Goal: Task Accomplishment & Management: Manage account settings

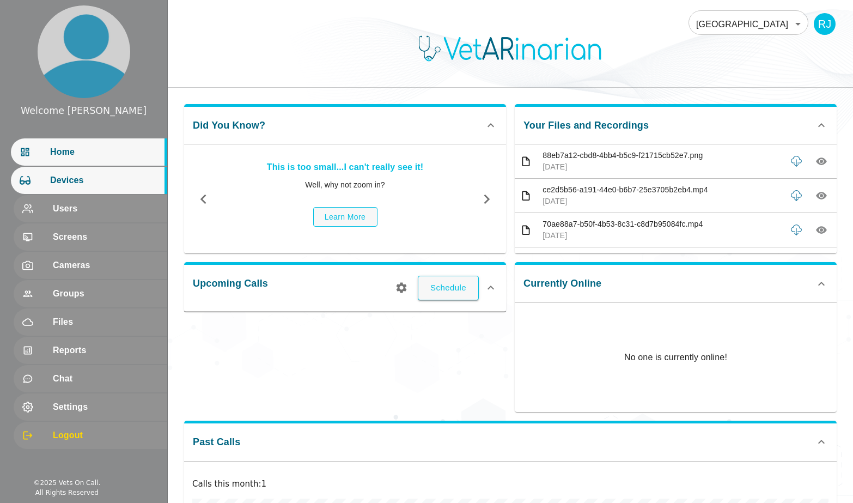
click at [90, 182] on span "Devices" at bounding box center [104, 180] width 108 height 13
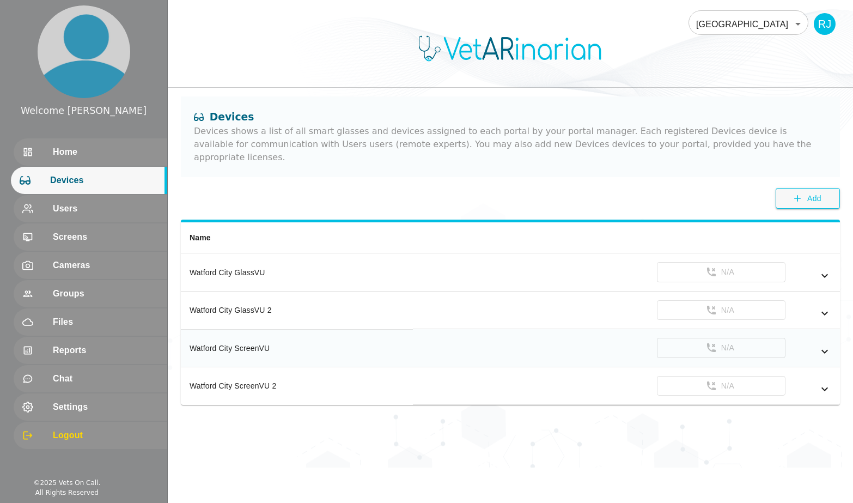
click at [323, 329] on th "Watford City ScreenVU" at bounding box center [297, 348] width 232 height 38
click at [661, 262] on button "Call" at bounding box center [721, 272] width 129 height 20
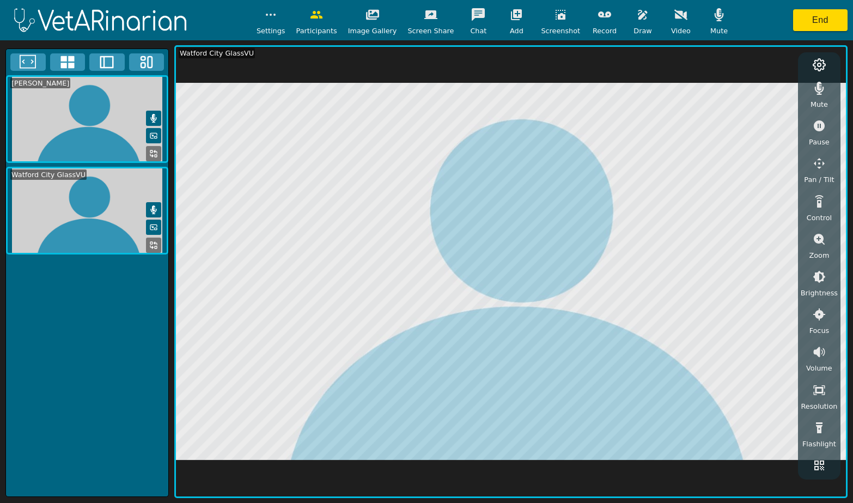
click at [640, 19] on button "button" at bounding box center [642, 15] width 27 height 22
click at [712, 12] on icon "button" at bounding box center [718, 14] width 13 height 13
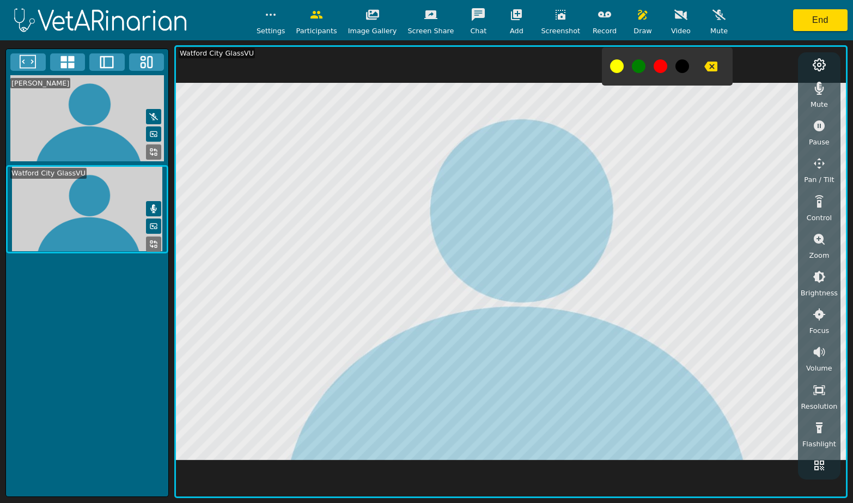
click at [820, 93] on icon "button" at bounding box center [819, 88] width 13 height 13
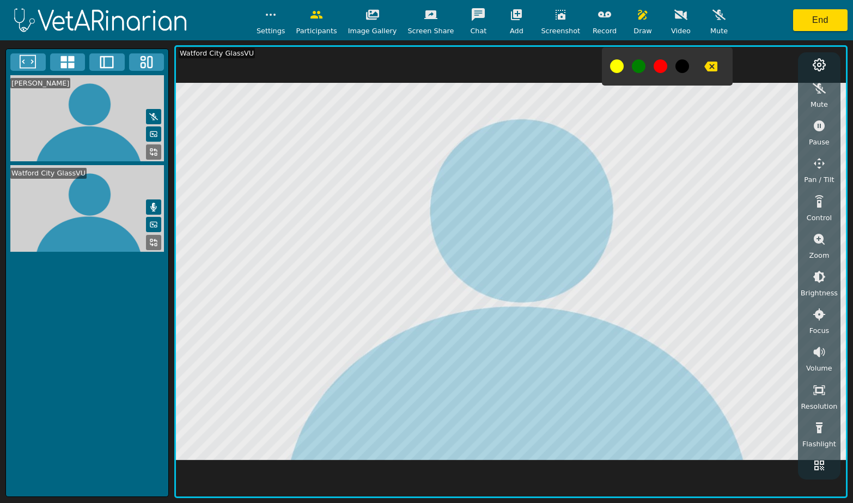
click at [591, 16] on button "button" at bounding box center [604, 15] width 27 height 22
click at [713, 10] on icon "button" at bounding box center [718, 14] width 13 height 13
click at [817, 92] on icon "button" at bounding box center [819, 88] width 13 height 13
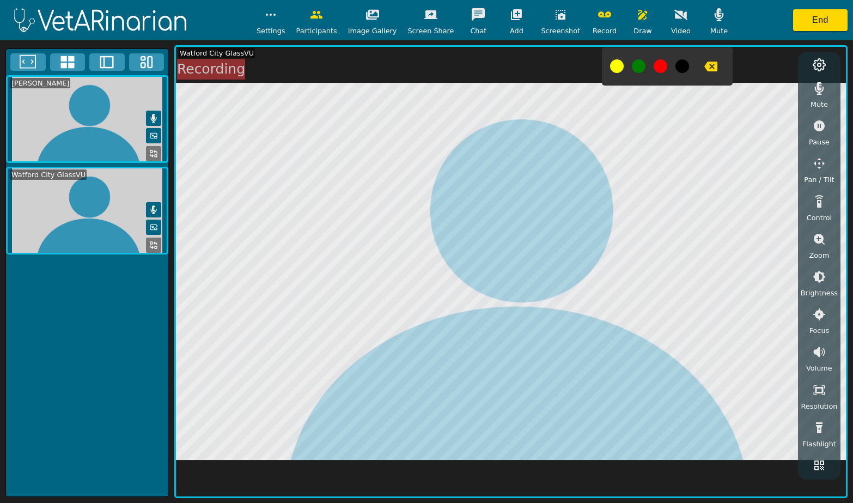
click at [816, 91] on icon "button" at bounding box center [819, 88] width 9 height 13
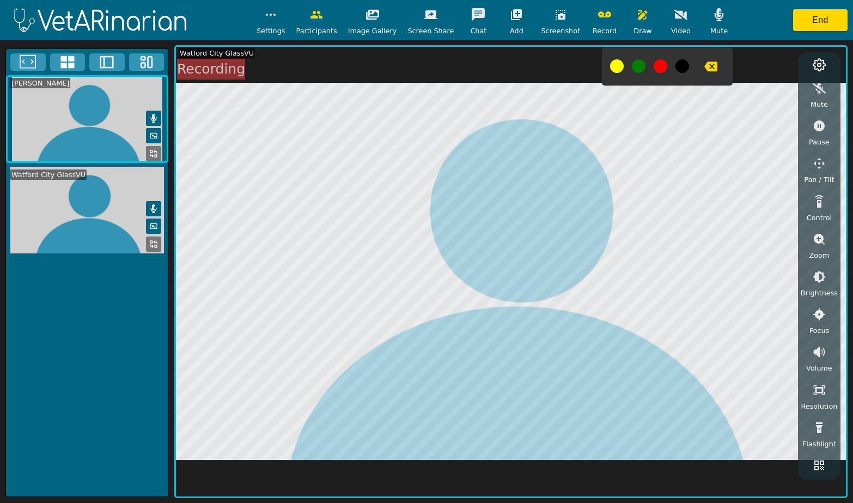
click at [813, 95] on button "button" at bounding box center [818, 88] width 27 height 22
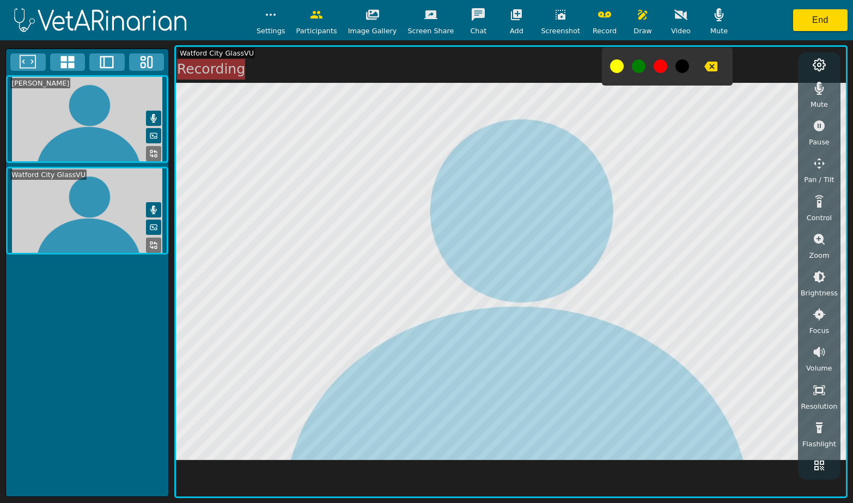
click at [816, 90] on icon "button" at bounding box center [819, 88] width 13 height 13
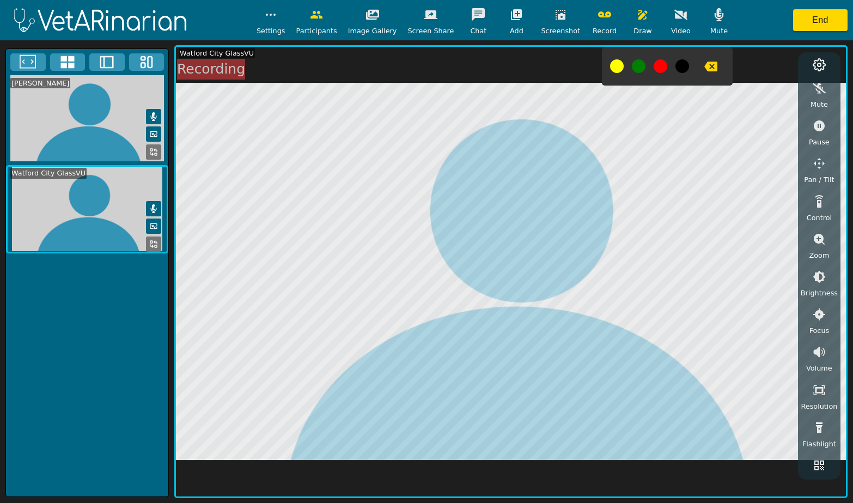
click at [713, 20] on icon "button" at bounding box center [718, 14] width 13 height 13
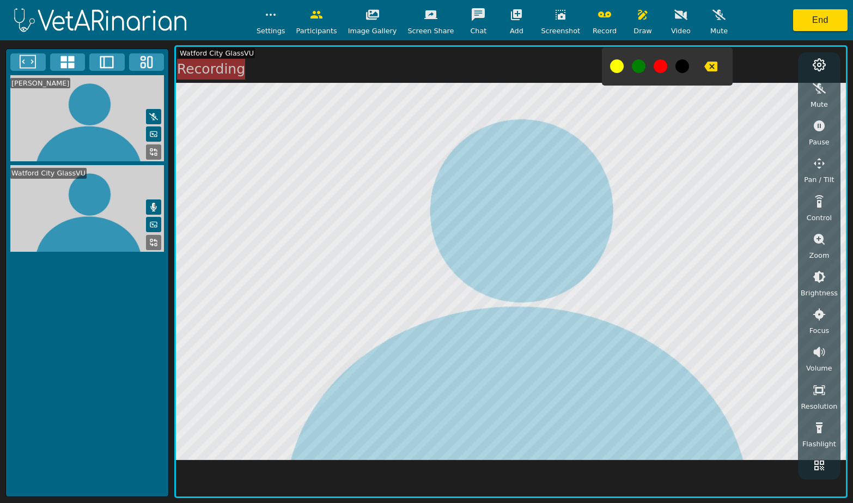
click at [822, 89] on icon "button" at bounding box center [819, 88] width 13 height 13
click at [704, 66] on icon "button" at bounding box center [710, 66] width 13 height 13
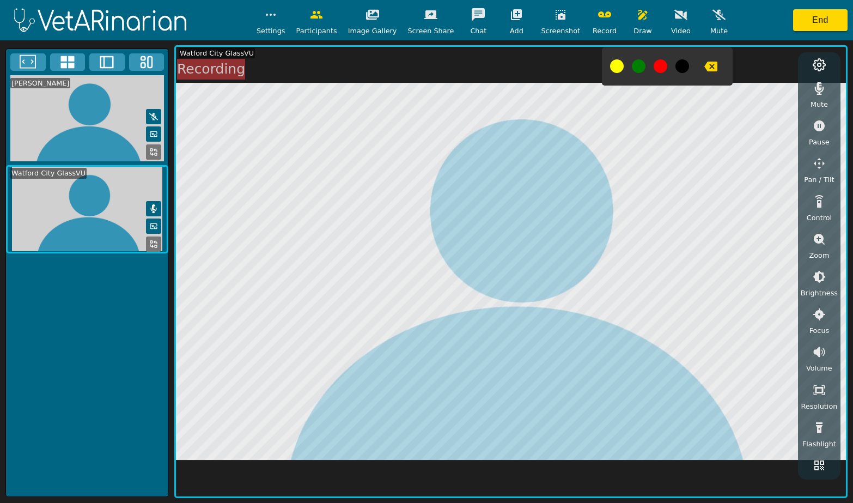
click at [712, 15] on icon "button" at bounding box center [718, 15] width 13 height 10
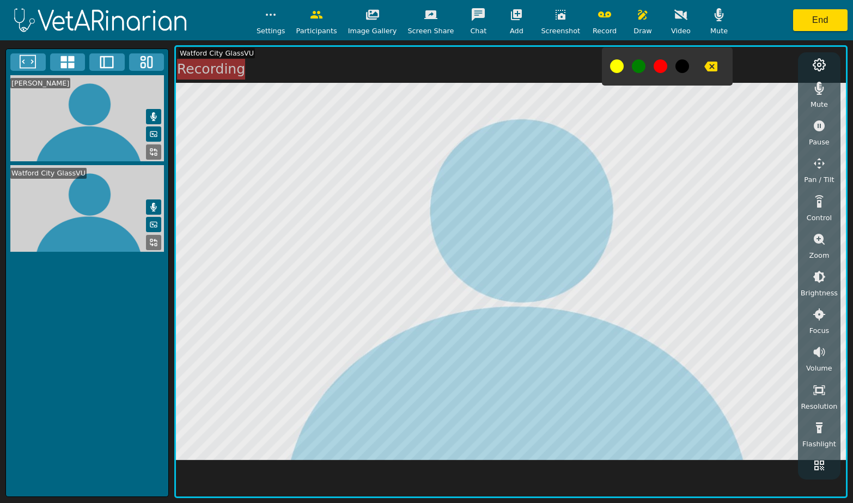
click at [599, 22] on button "button" at bounding box center [604, 15] width 27 height 22
click at [510, 15] on icon "button" at bounding box center [516, 14] width 13 height 13
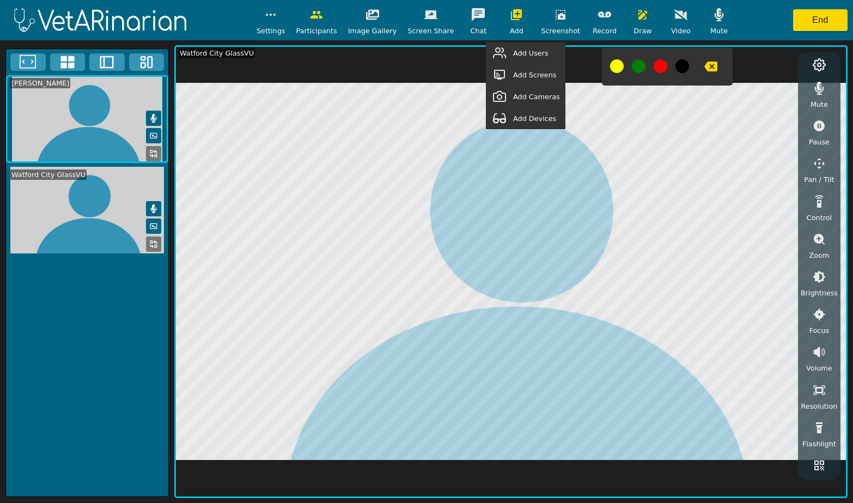
click at [513, 51] on button "button" at bounding box center [499, 53] width 27 height 22
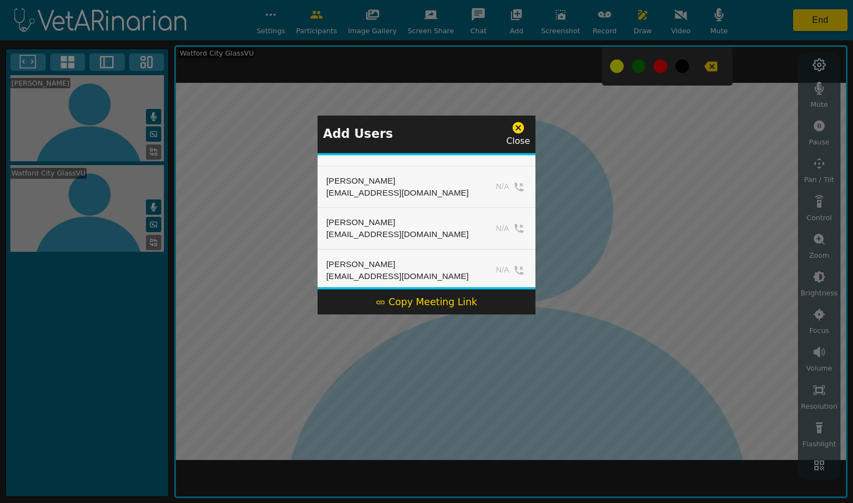
scroll to position [139, 0]
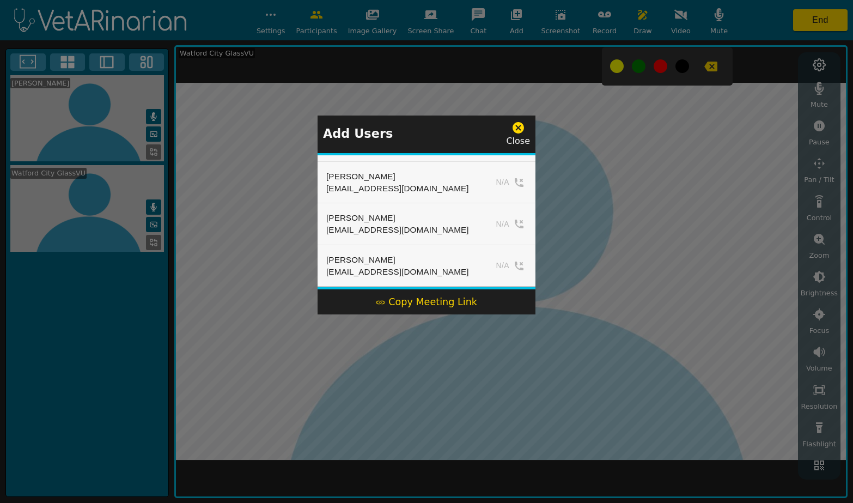
click at [639, 153] on div at bounding box center [426, 251] width 853 height 503
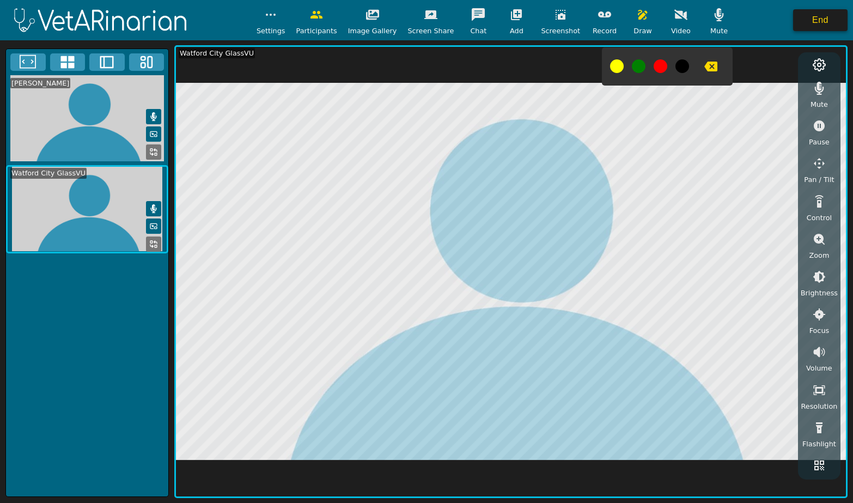
click at [808, 21] on button "End" at bounding box center [820, 20] width 54 height 22
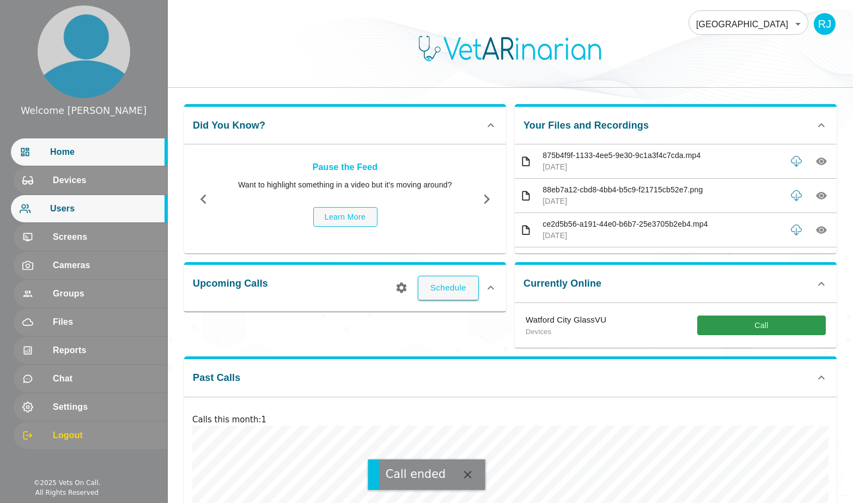
click at [72, 219] on div "Users" at bounding box center [89, 208] width 156 height 27
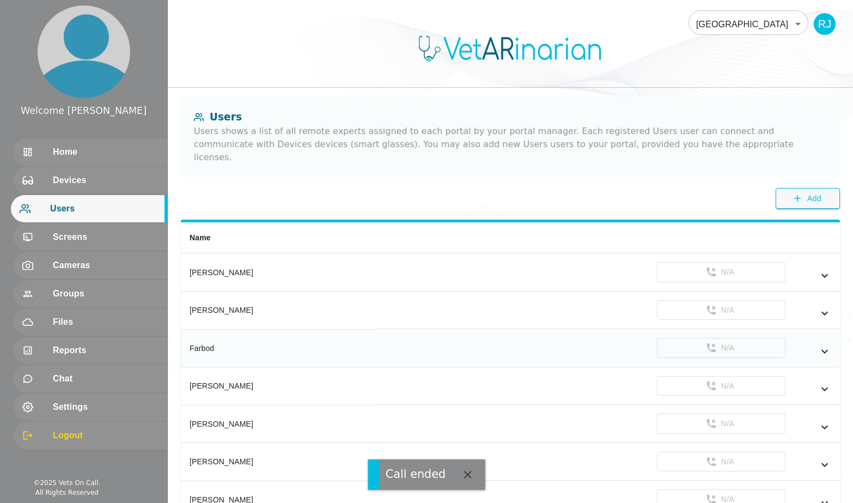
scroll to position [38, 0]
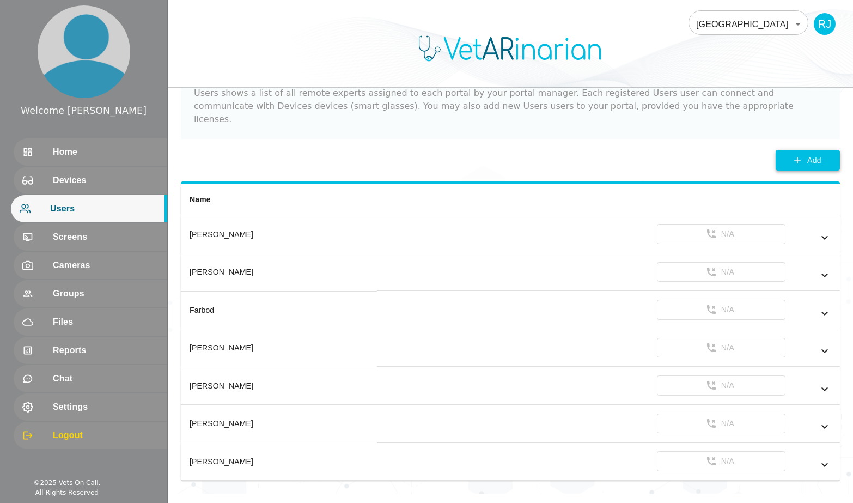
click at [822, 150] on button "Add" at bounding box center [808, 160] width 64 height 21
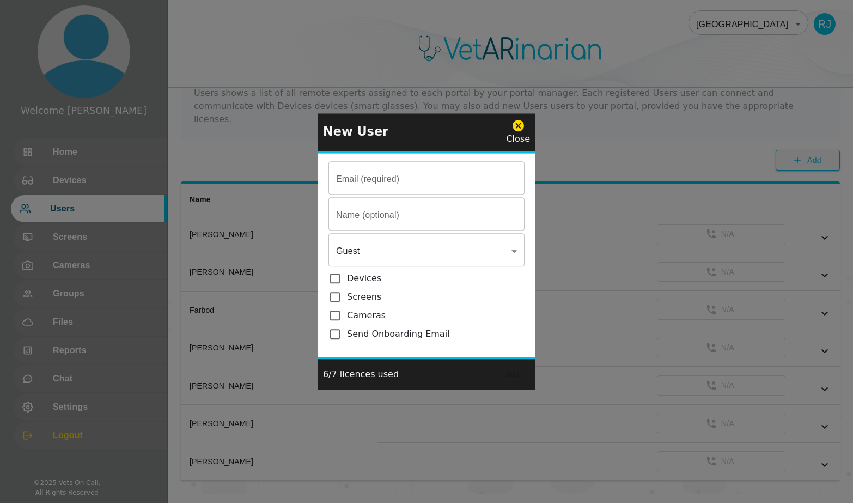
click at [457, 173] on input "Email (required)" at bounding box center [426, 179] width 196 height 30
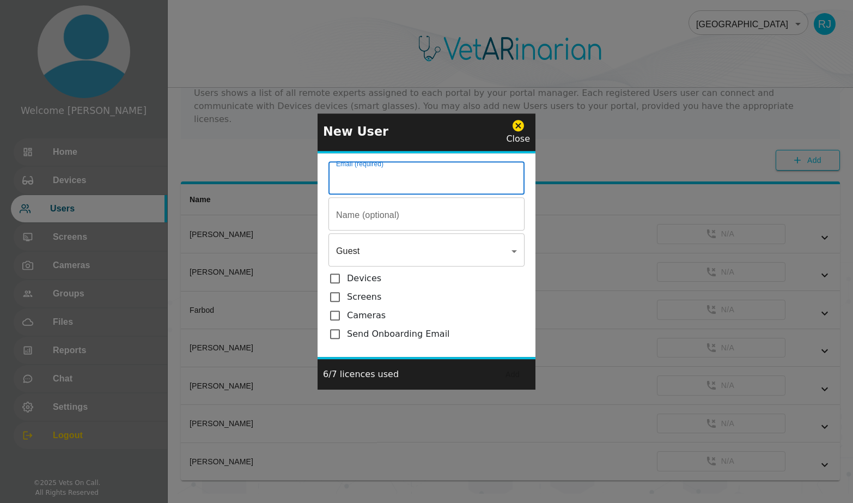
click at [699, 74] on div at bounding box center [426, 251] width 853 height 503
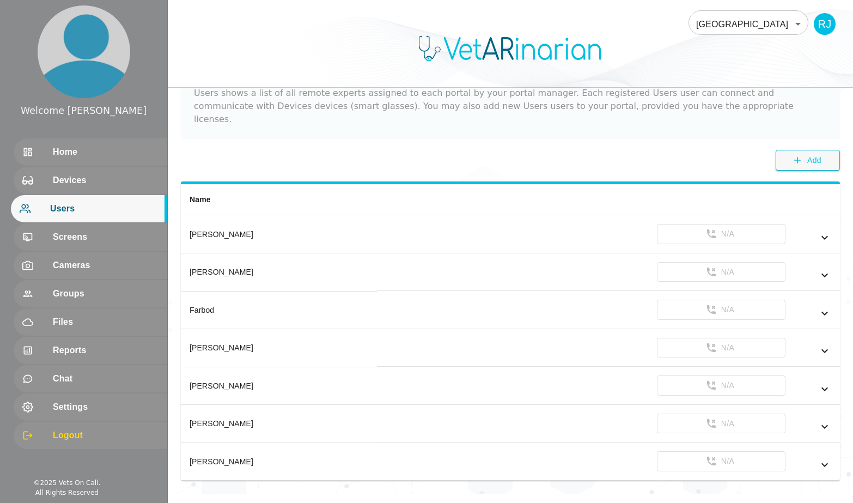
click at [724, 24] on body "Welcome [PERSON_NAME] Home Devices Users Screens Cameras Groups Files Reports C…" at bounding box center [426, 228] width 853 height 532
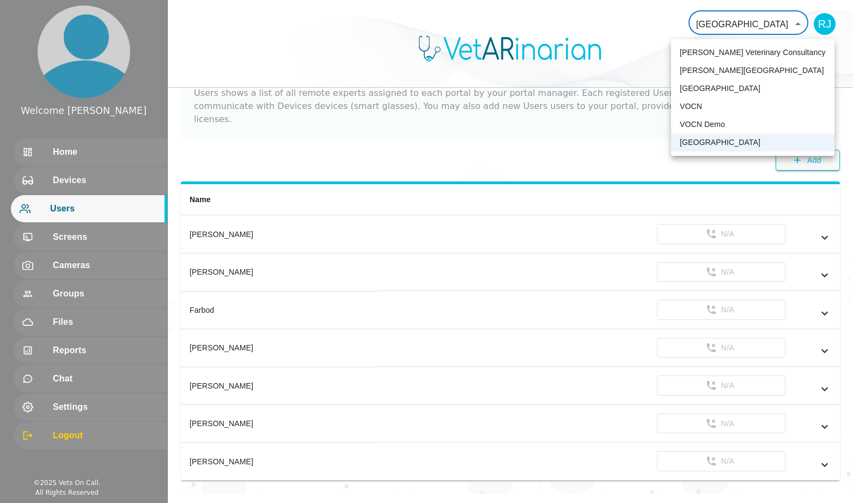
click at [700, 126] on li "VOCN Demo" at bounding box center [752, 124] width 163 height 18
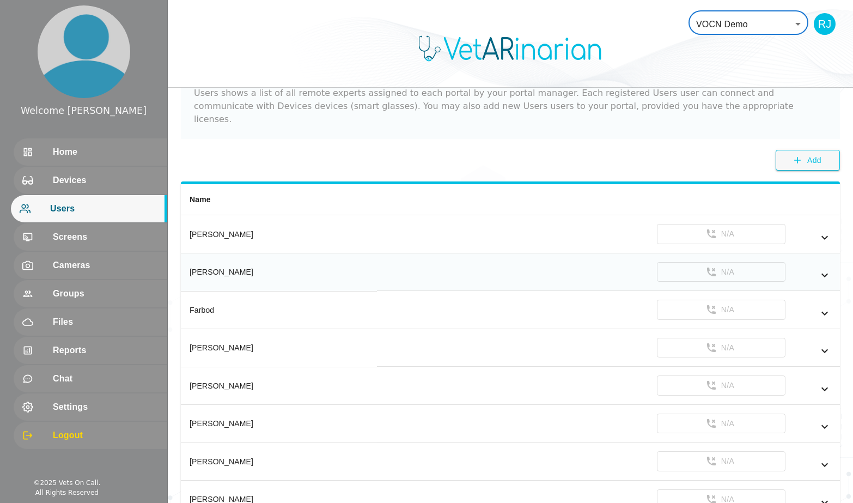
click at [305, 266] on div "[PERSON_NAME]" at bounding box center [279, 271] width 179 height 11
click at [825, 273] on icon "simple table" at bounding box center [824, 275] width 7 height 4
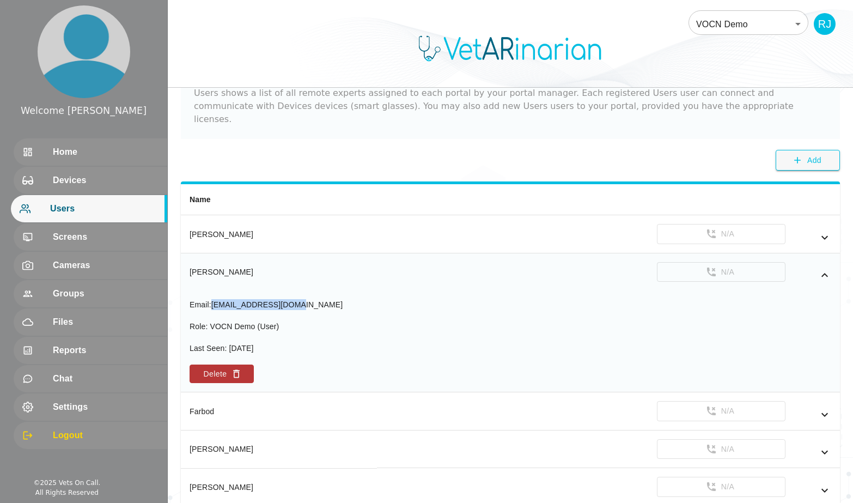
drag, startPoint x: 289, startPoint y: 289, endPoint x: 213, endPoint y: 279, distance: 75.8
click at [213, 290] on td "Email : [EMAIL_ADDRESS][DOMAIN_NAME] Role : VOCN Demo (User) Last Seen : [DATE]…" at bounding box center [510, 341] width 659 height 102
copy span "[EMAIL_ADDRESS][DOMAIN_NAME]"
click at [753, 20] on body "Welcome [PERSON_NAME] Home Devices Users Screens Cameras Groups Files Reports C…" at bounding box center [426, 335] width 853 height 746
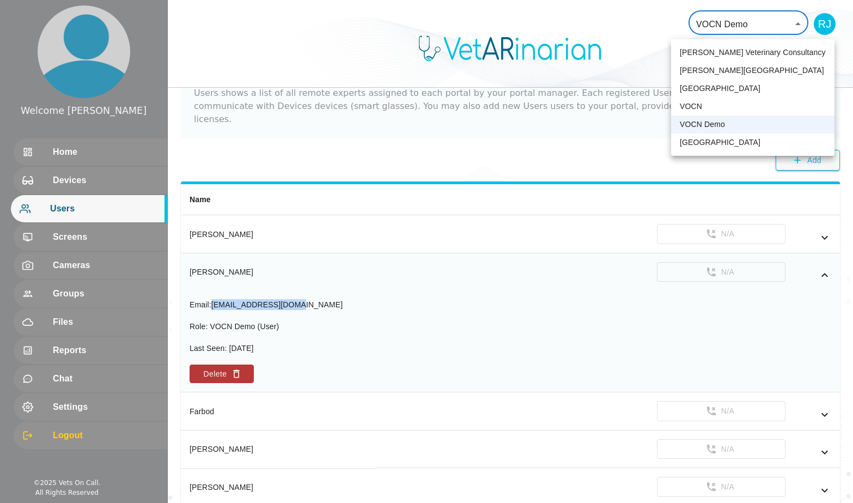
click at [709, 143] on li "[GEOGRAPHIC_DATA]" at bounding box center [752, 142] width 163 height 18
type input "136"
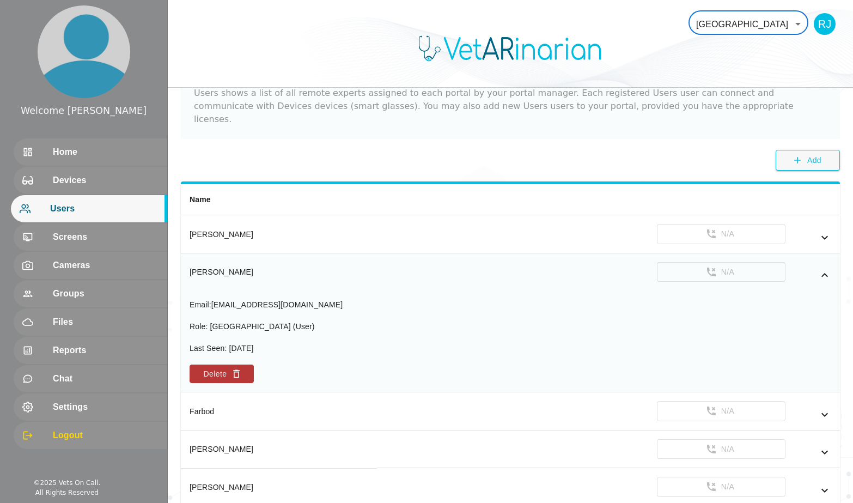
click at [75, 203] on span "Users" at bounding box center [104, 208] width 108 height 13
click at [801, 152] on button "Add" at bounding box center [808, 160] width 64 height 21
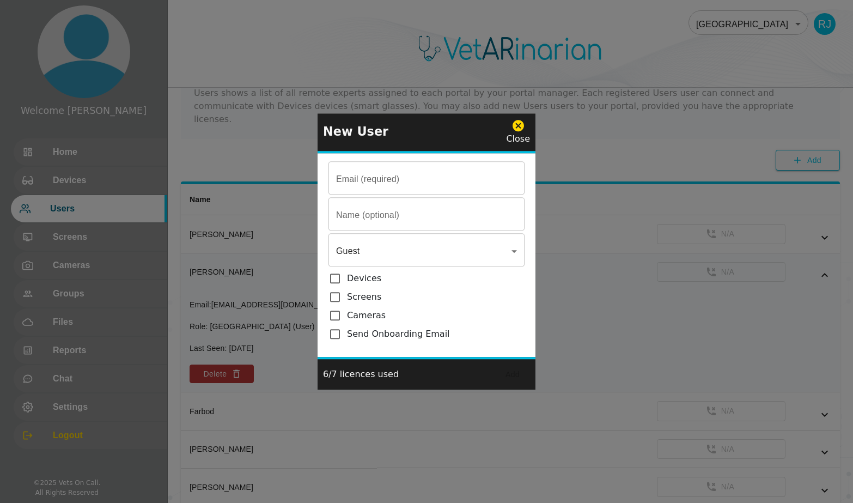
click at [428, 183] on input "Email (required)" at bounding box center [426, 179] width 196 height 30
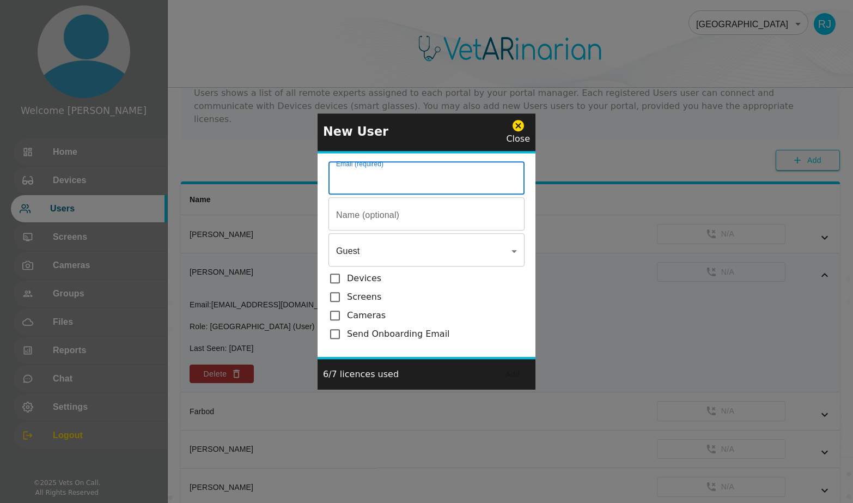
paste input "[EMAIL_ADDRESS][DOMAIN_NAME]"
type input "[EMAIL_ADDRESS][DOMAIN_NAME]"
click at [356, 194] on input "Email (required)" at bounding box center [426, 179] width 196 height 30
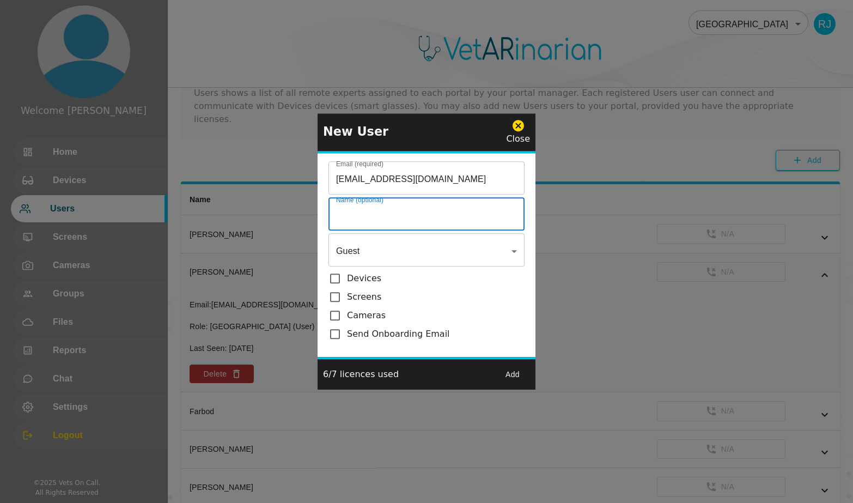
type input "k"
type input "[PERSON_NAME]"
click at [348, 252] on body "Welcome [PERSON_NAME] Home Devices Users Screens Cameras Groups Files Reports C…" at bounding box center [426, 278] width 853 height 633
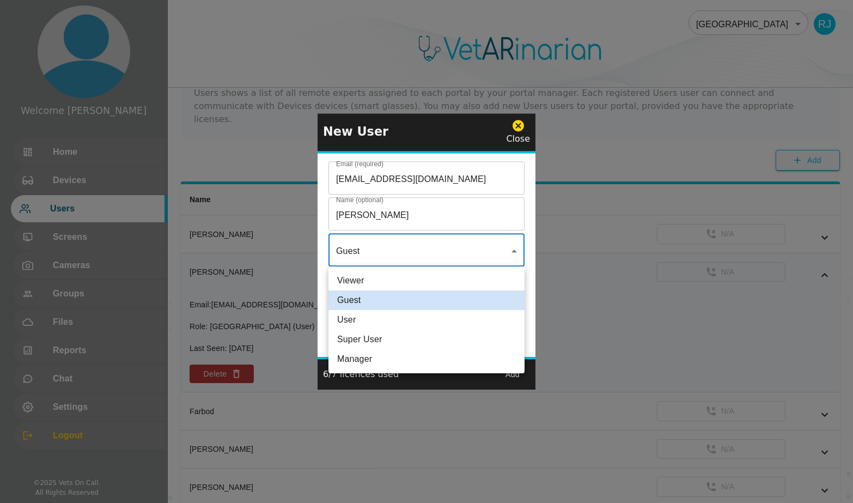
click at [353, 321] on li "User" at bounding box center [426, 320] width 196 height 20
type input "User"
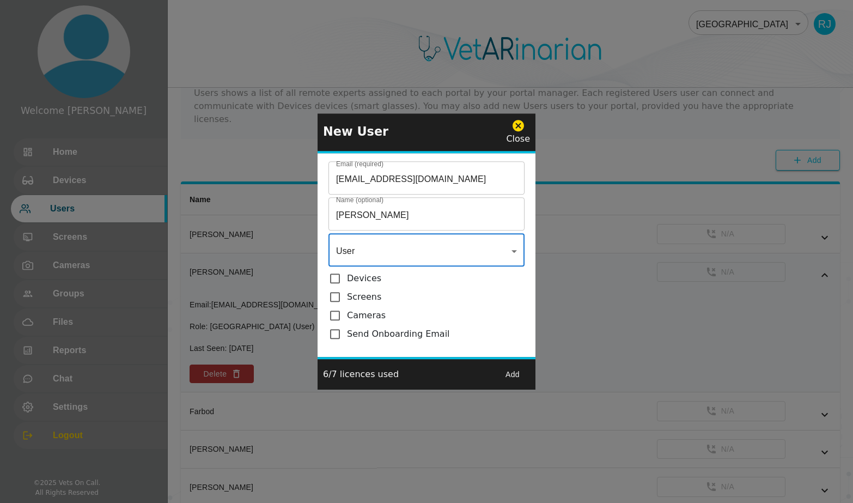
click at [514, 377] on button "Add" at bounding box center [512, 374] width 35 height 20
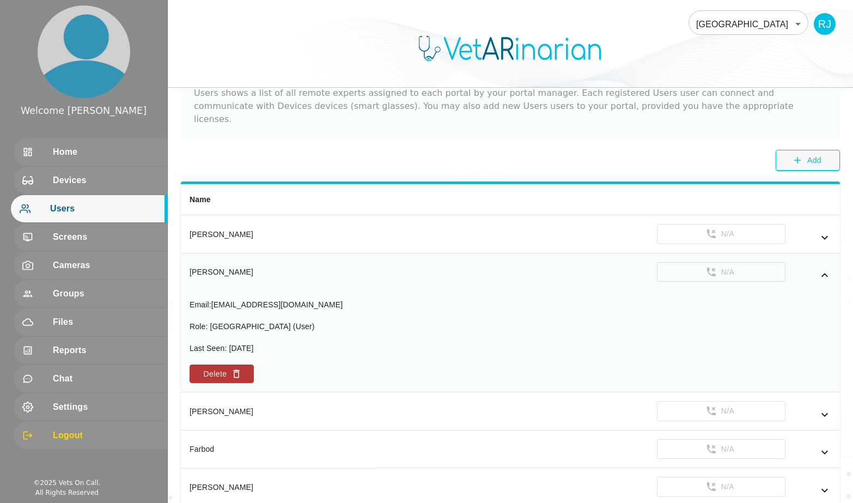
click at [476, 189] on th "simple table" at bounding box center [608, 199] width 463 height 31
click at [825, 268] on icon "simple table" at bounding box center [824, 274] width 13 height 13
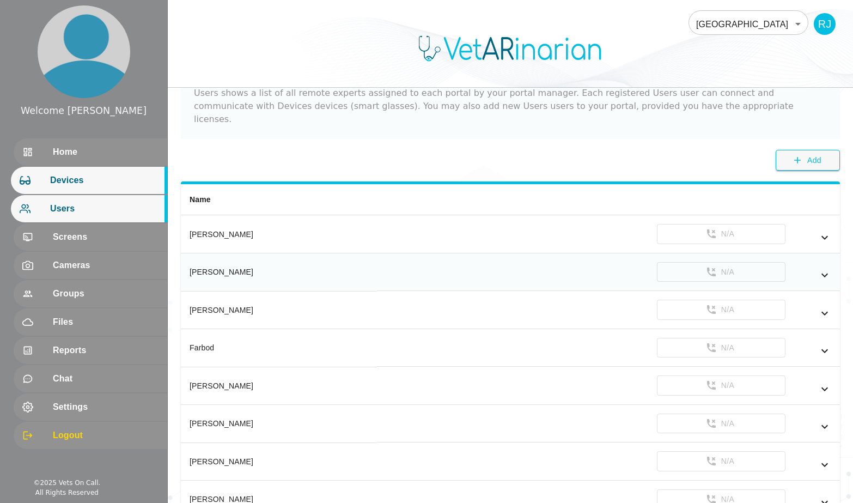
click at [63, 184] on span "Devices" at bounding box center [104, 180] width 108 height 13
